Goal: Information Seeking & Learning: Learn about a topic

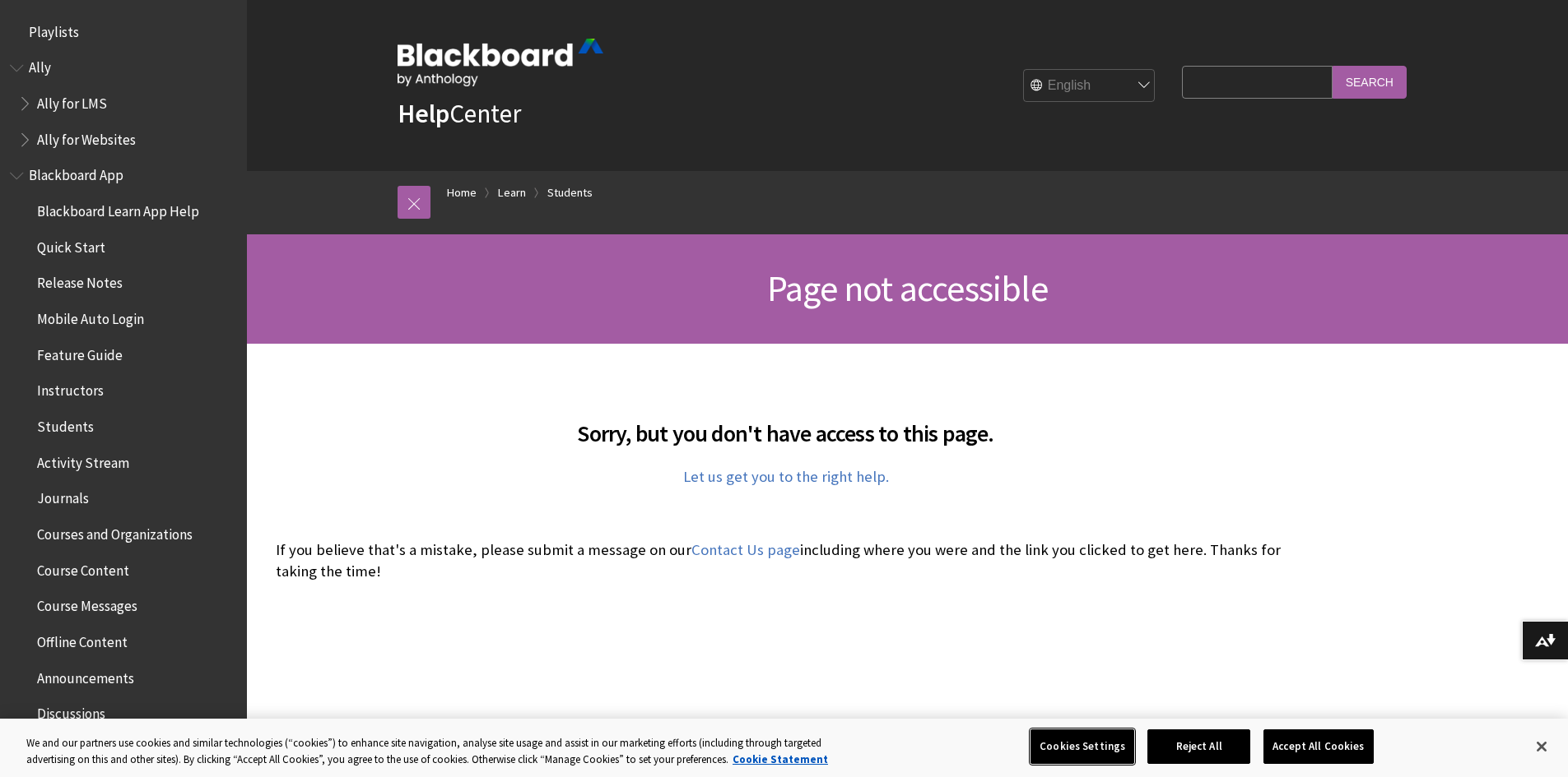
click at [1114, 748] on button "Cookies Settings" at bounding box center [1081, 747] width 104 height 35
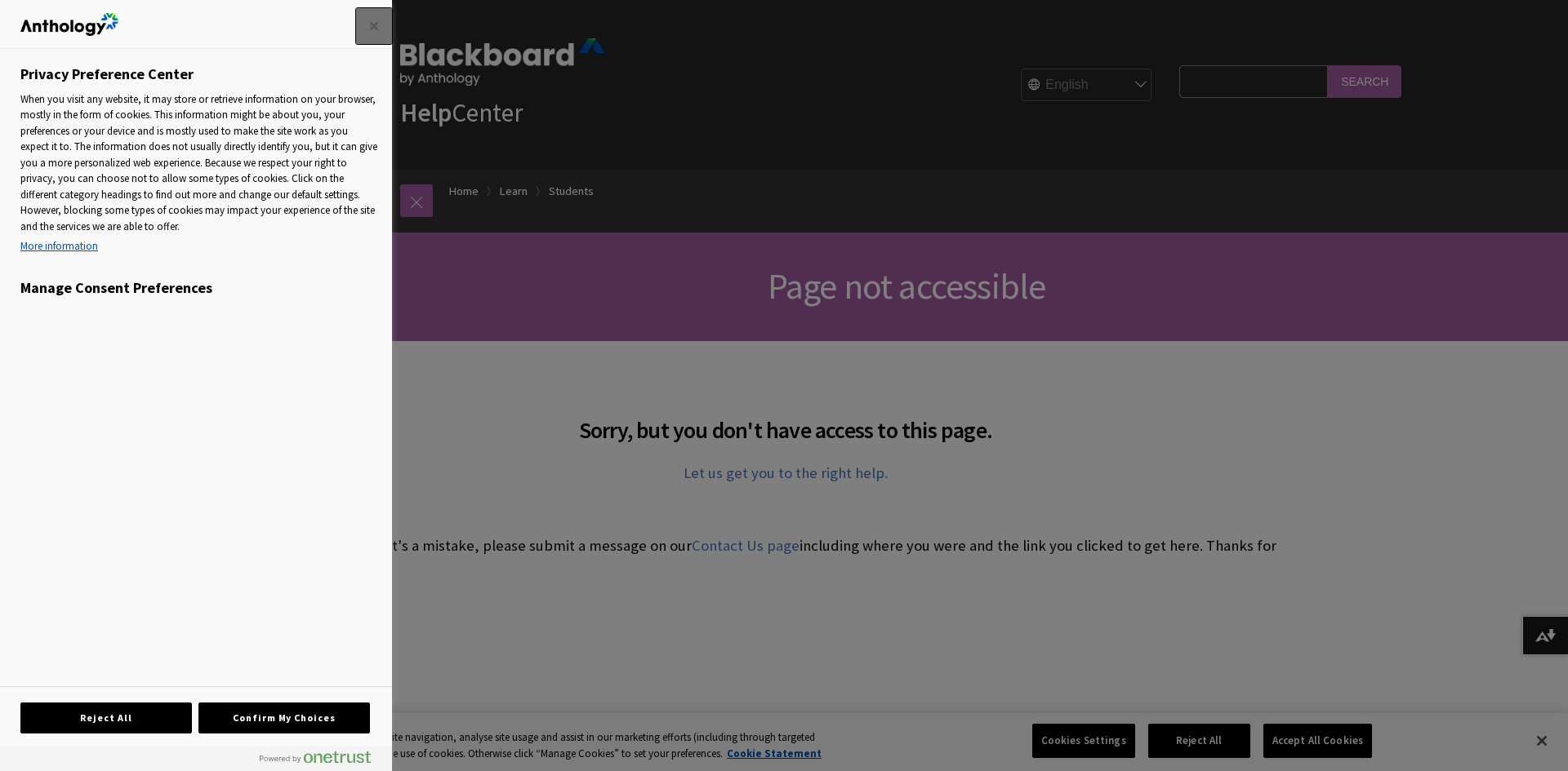
click at [363, 21] on button "Close" at bounding box center [373, 25] width 36 height 36
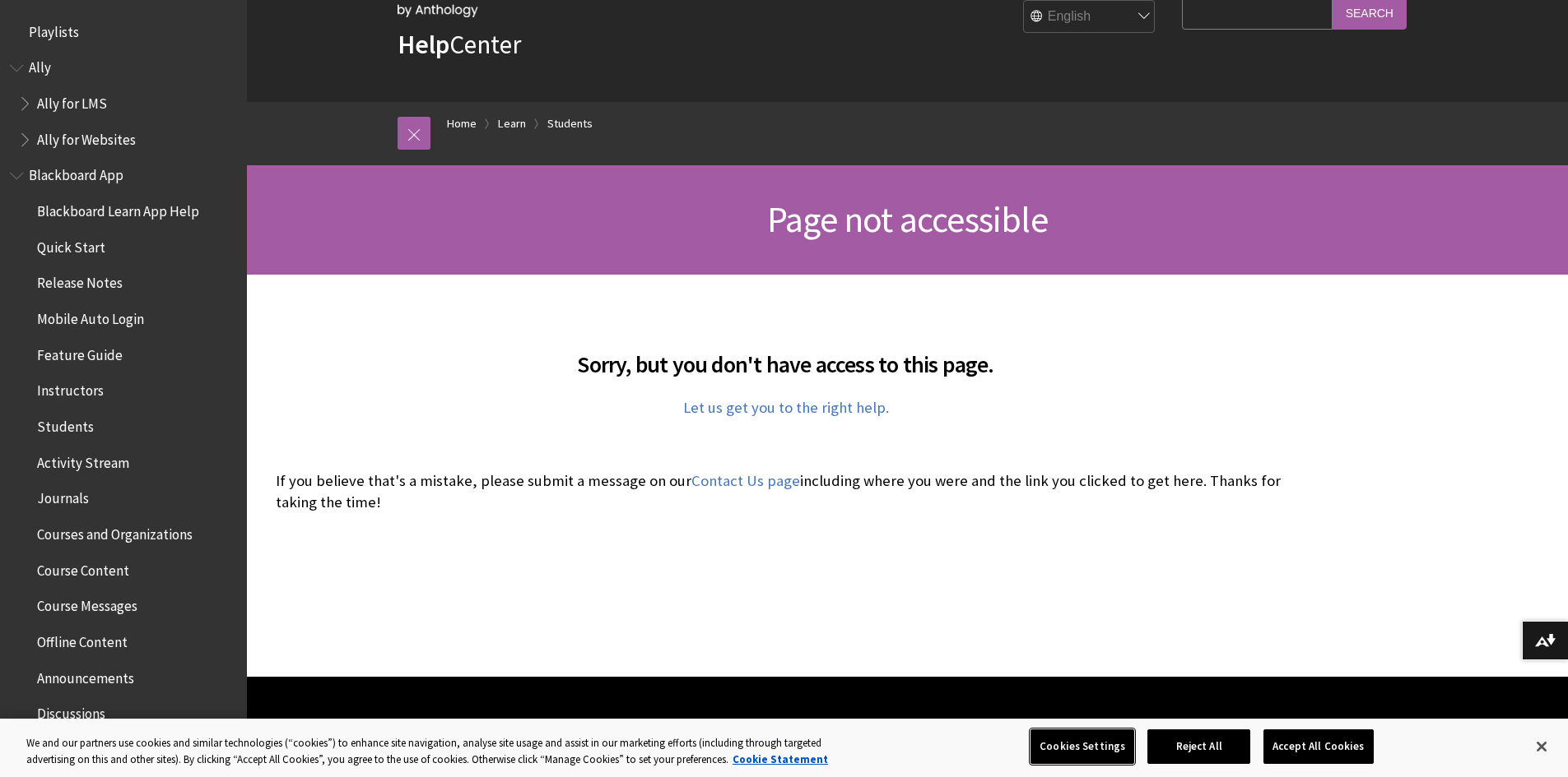
scroll to position [164, 0]
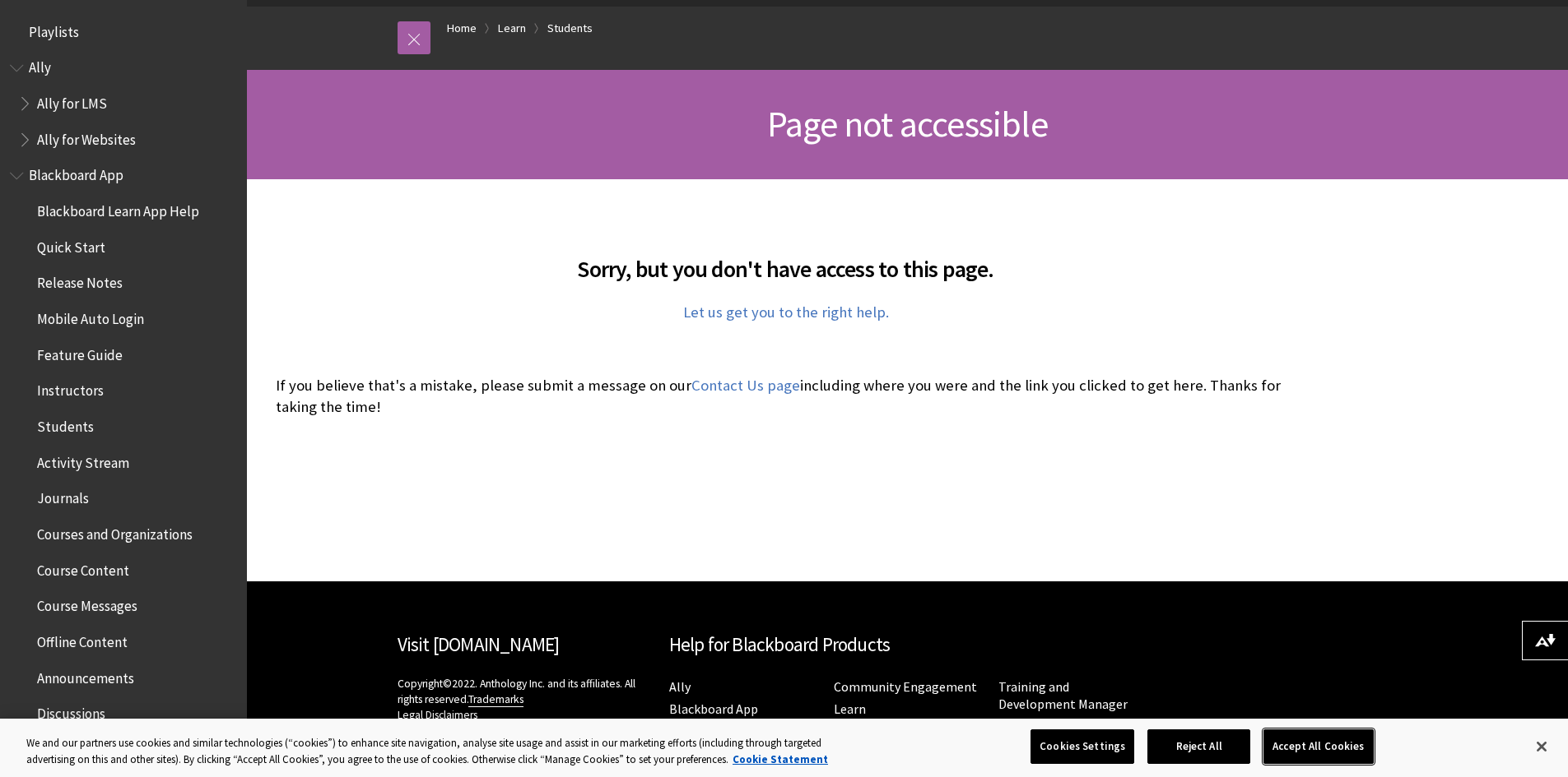
click at [1326, 747] on button "Accept All Cookies" at bounding box center [1317, 747] width 110 height 35
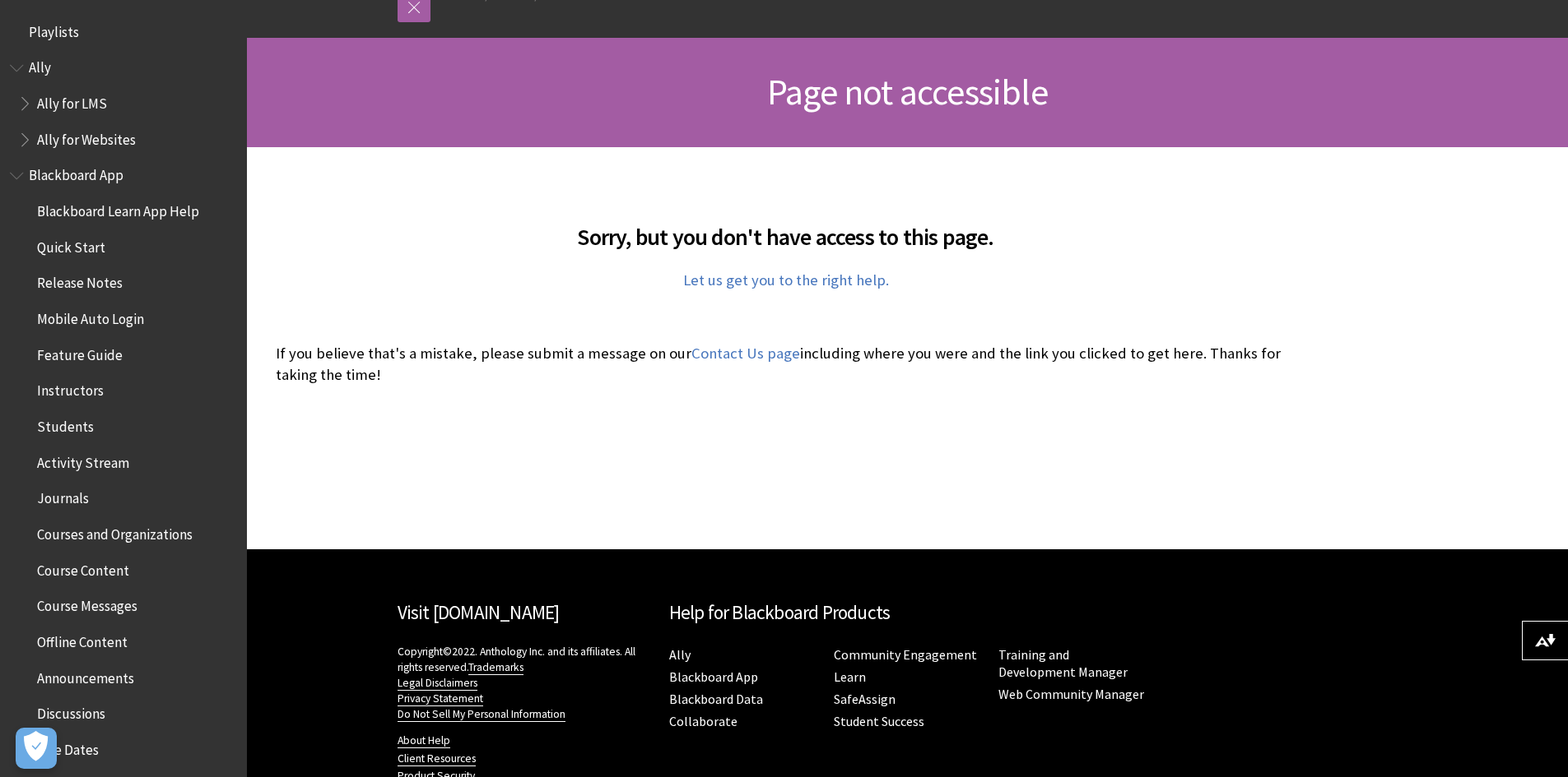
scroll to position [106, 0]
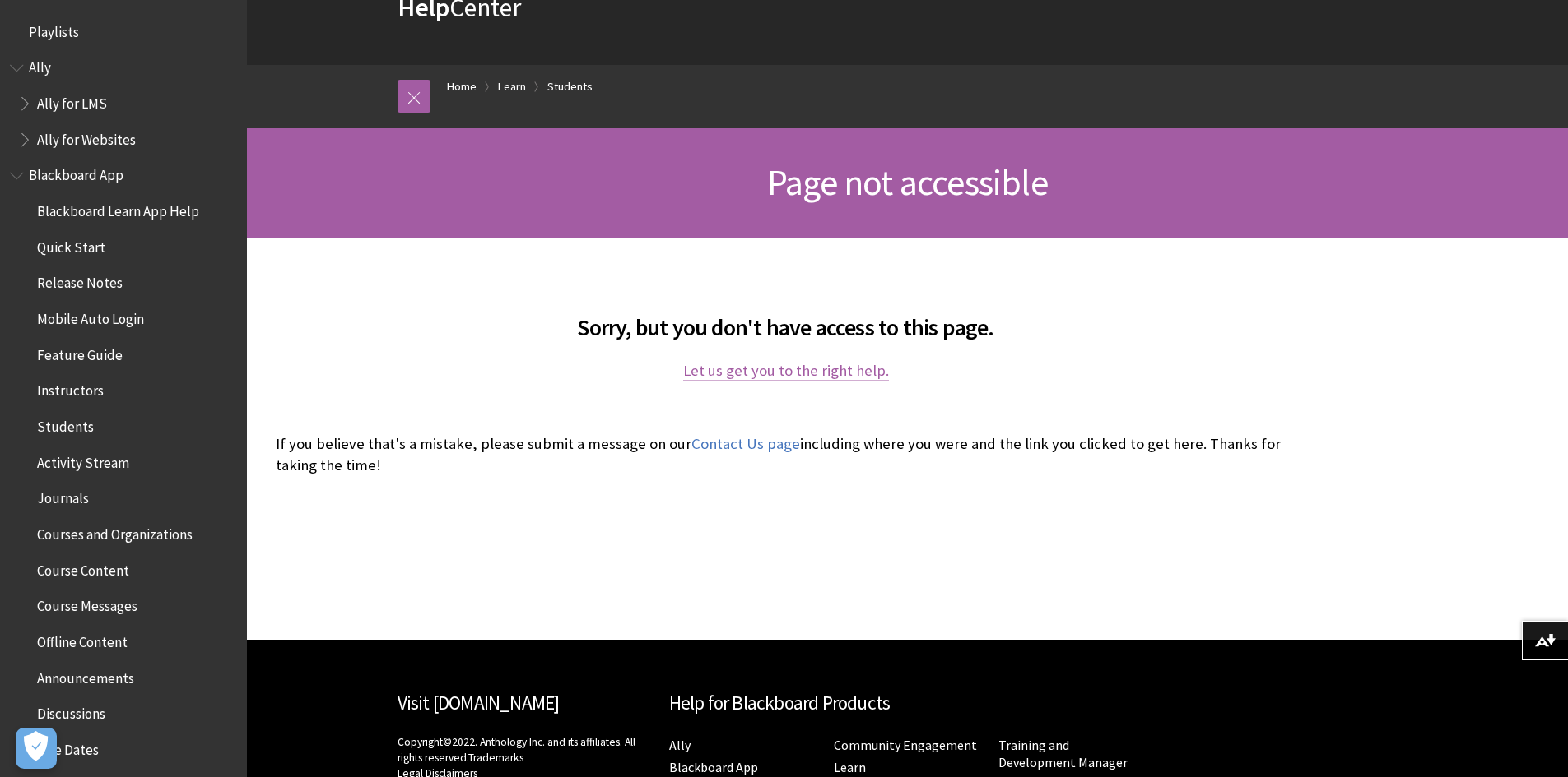
click at [775, 379] on link "Let us get you to the right help." at bounding box center [786, 371] width 206 height 19
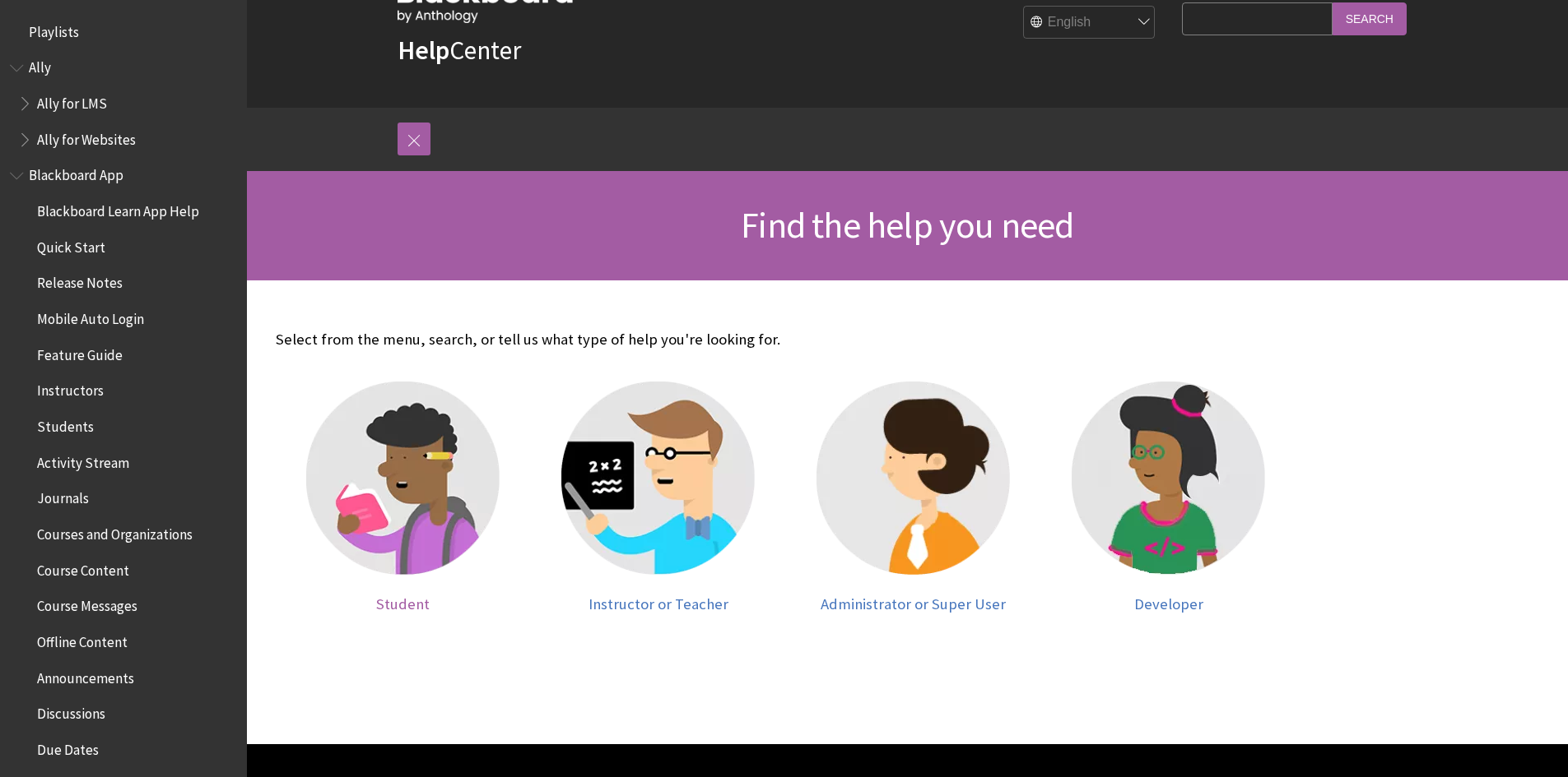
scroll to position [83, 0]
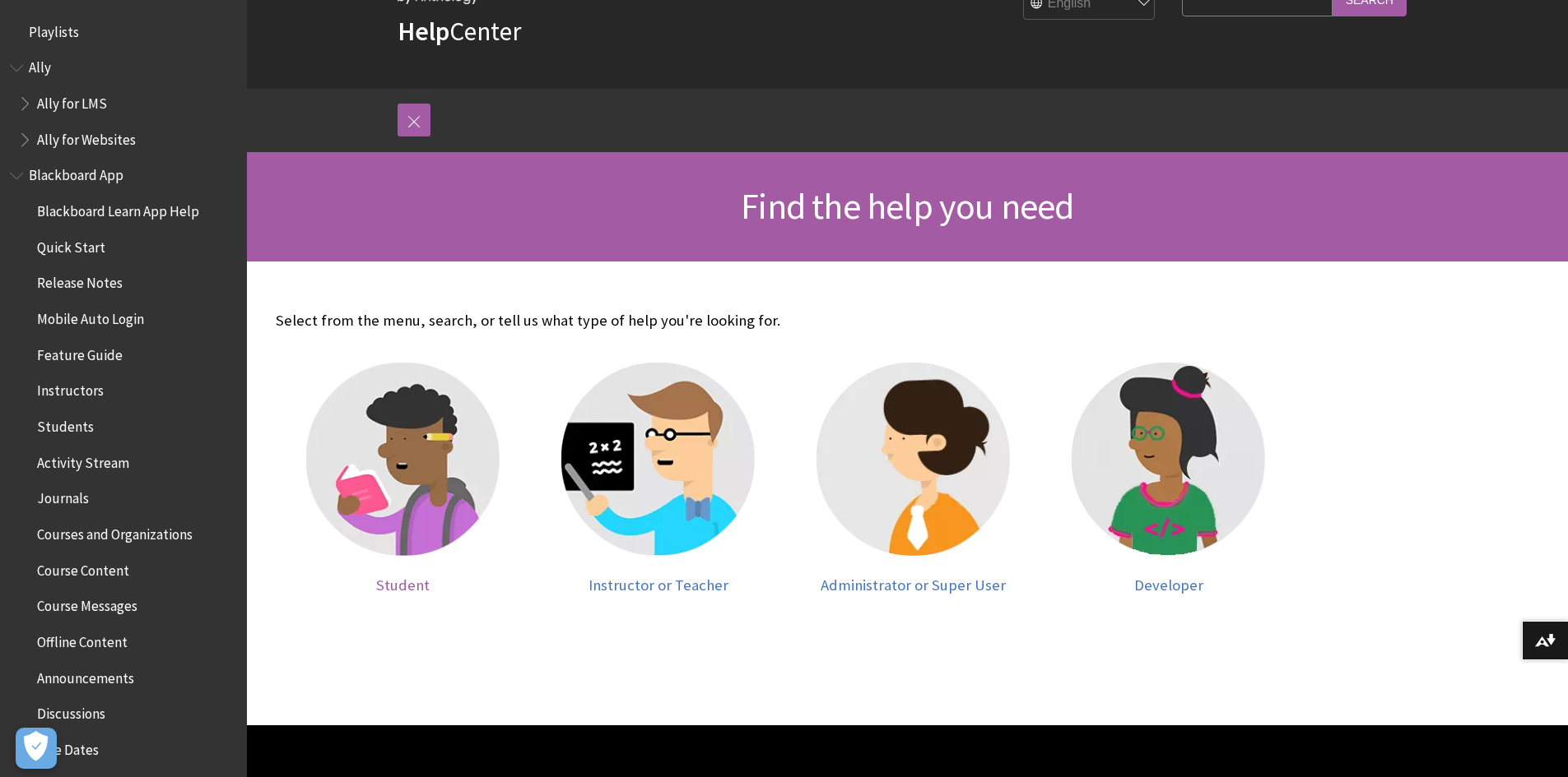
click at [412, 539] on img at bounding box center [402, 459] width 193 height 193
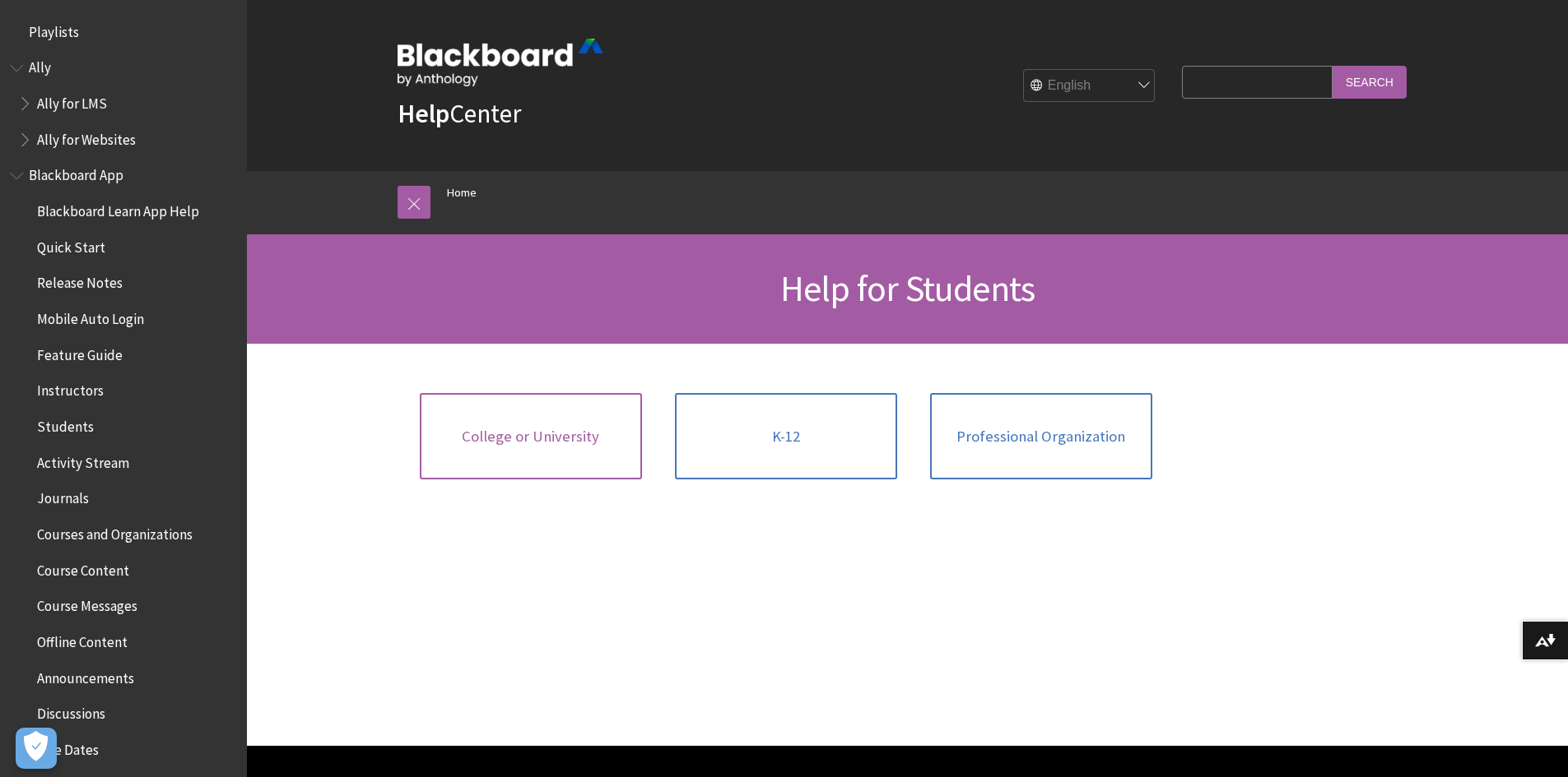
click at [489, 424] on link "College or University" at bounding box center [530, 437] width 222 height 87
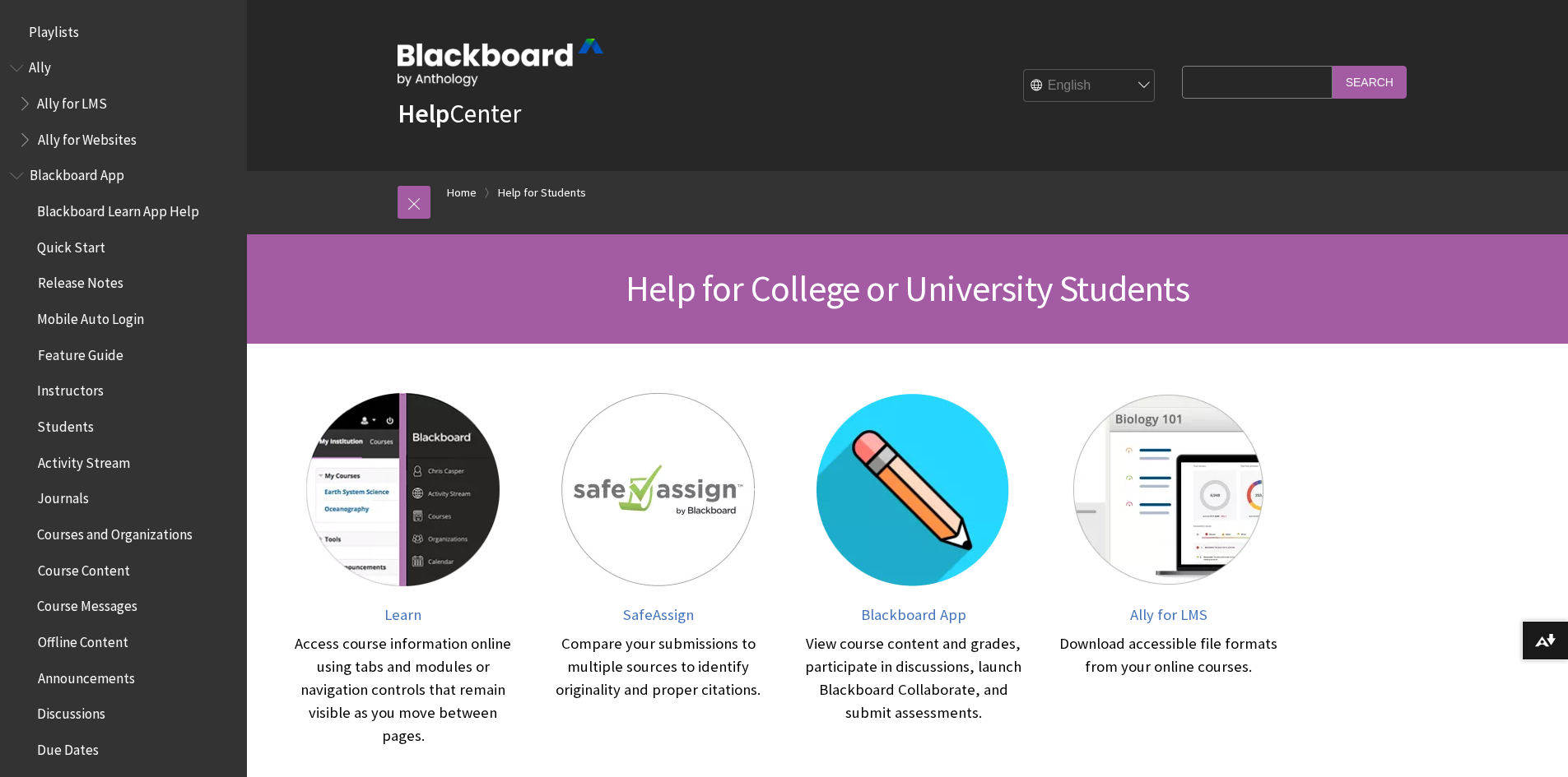
scroll to position [83, 0]
